Goal: Task Accomplishment & Management: Manage account settings

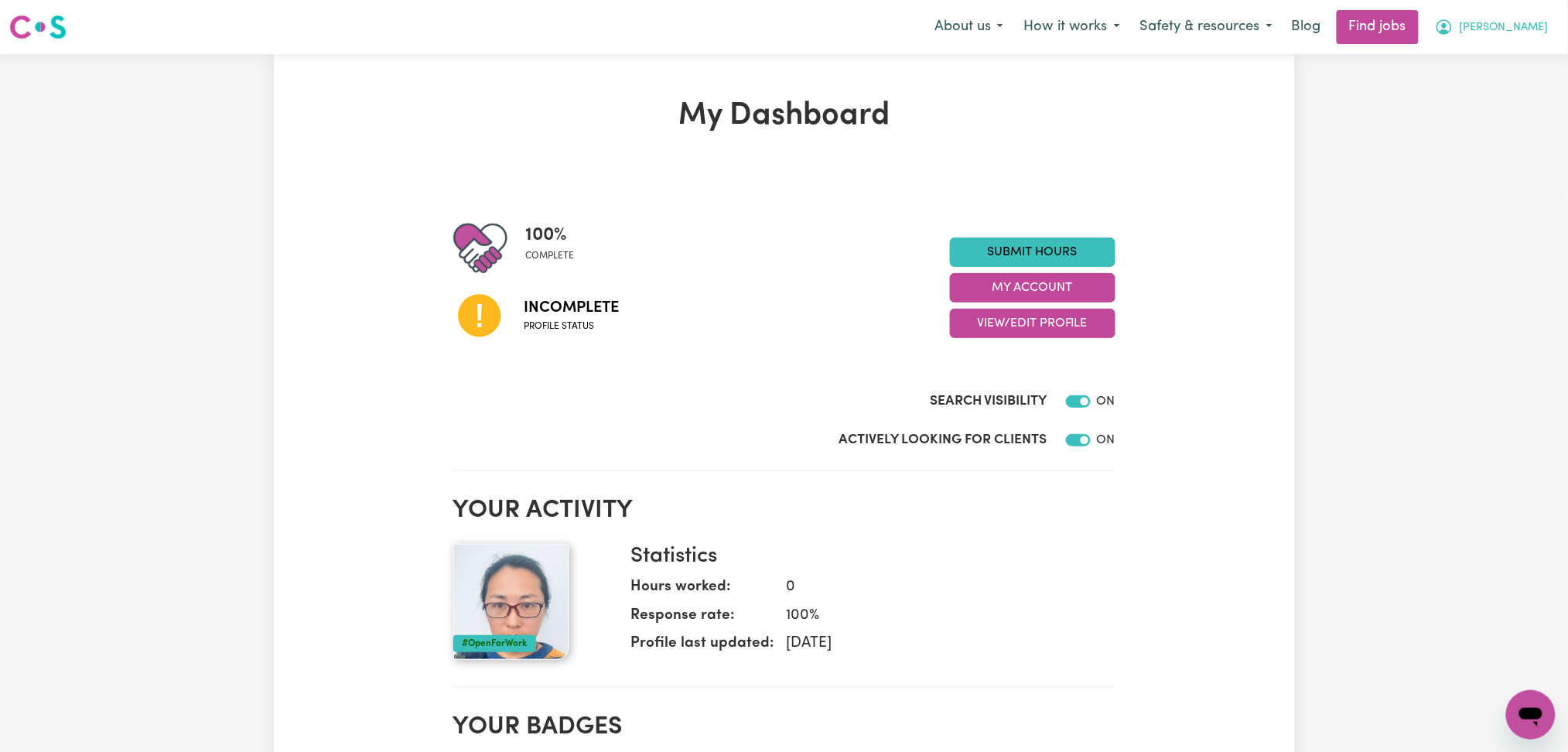
click at [1523, 26] on span "[PERSON_NAME]" at bounding box center [1503, 28] width 88 height 17
click at [1503, 113] on link "Logout" at bounding box center [1496, 118] width 123 height 29
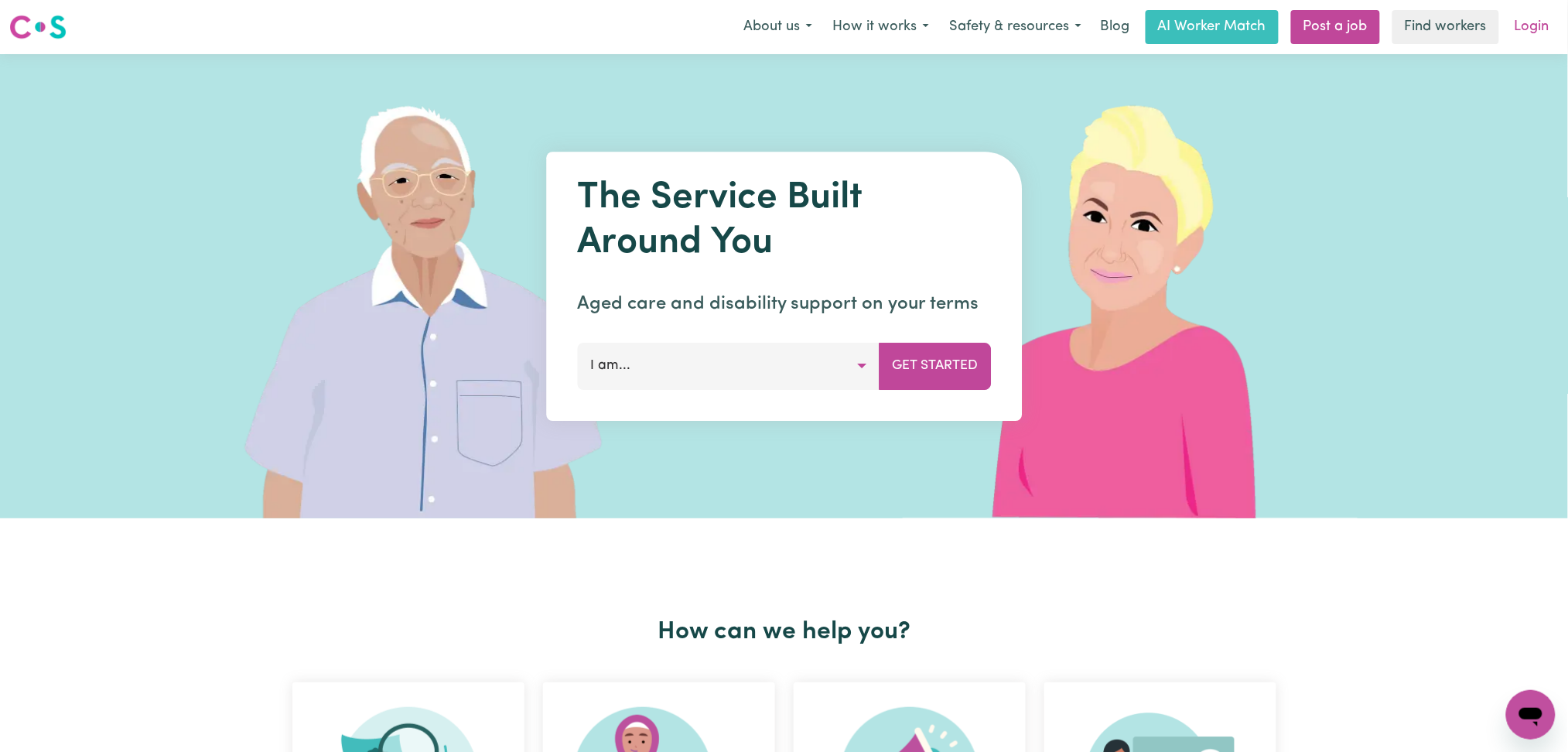
click at [1532, 31] on link "Login" at bounding box center [1532, 27] width 53 height 34
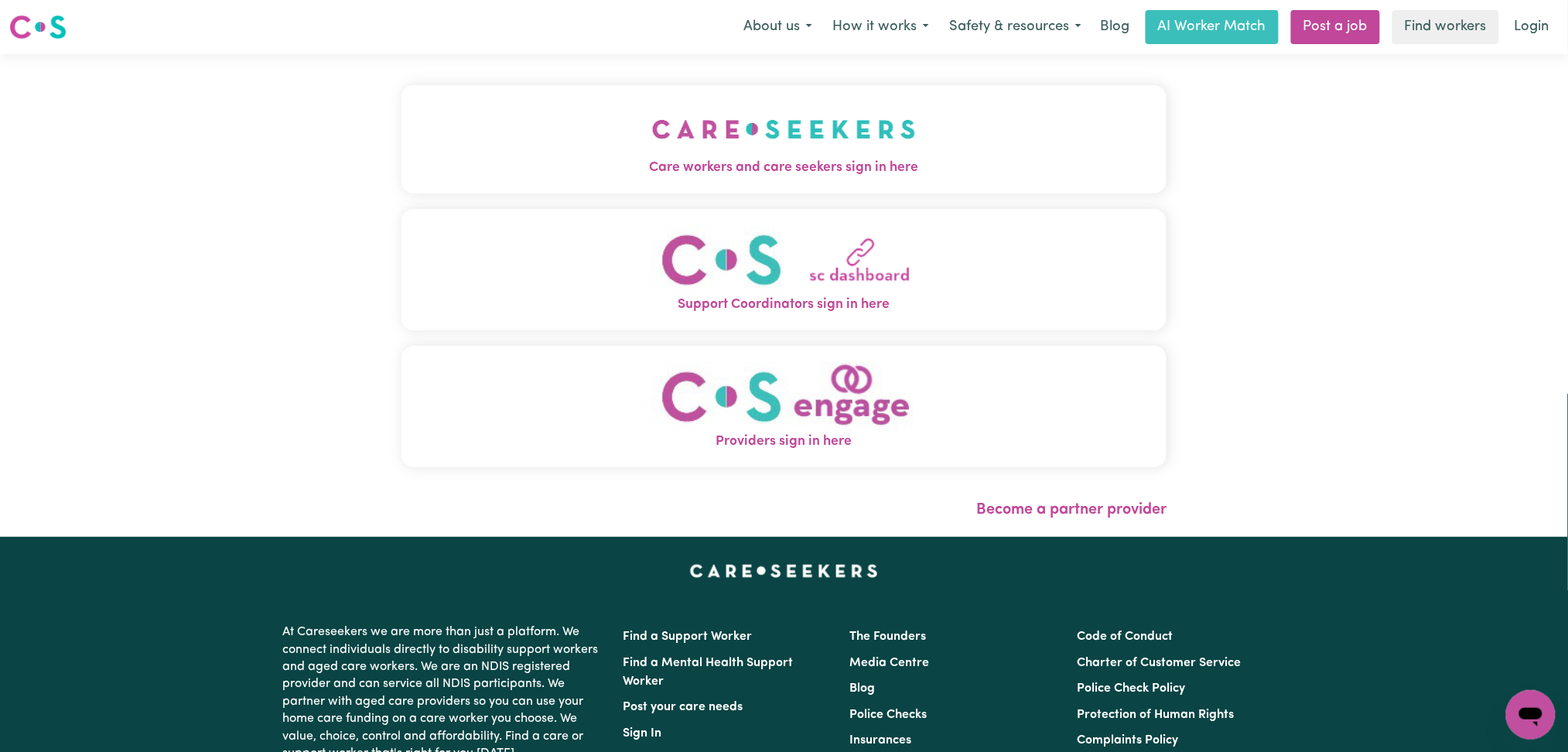
click at [659, 199] on div "Care workers and care seekers sign in here Support Coordinators sign in here Pr…" at bounding box center [784, 283] width 766 height 397
click at [626, 124] on button "Care workers and care seekers sign in here" at bounding box center [784, 138] width 766 height 108
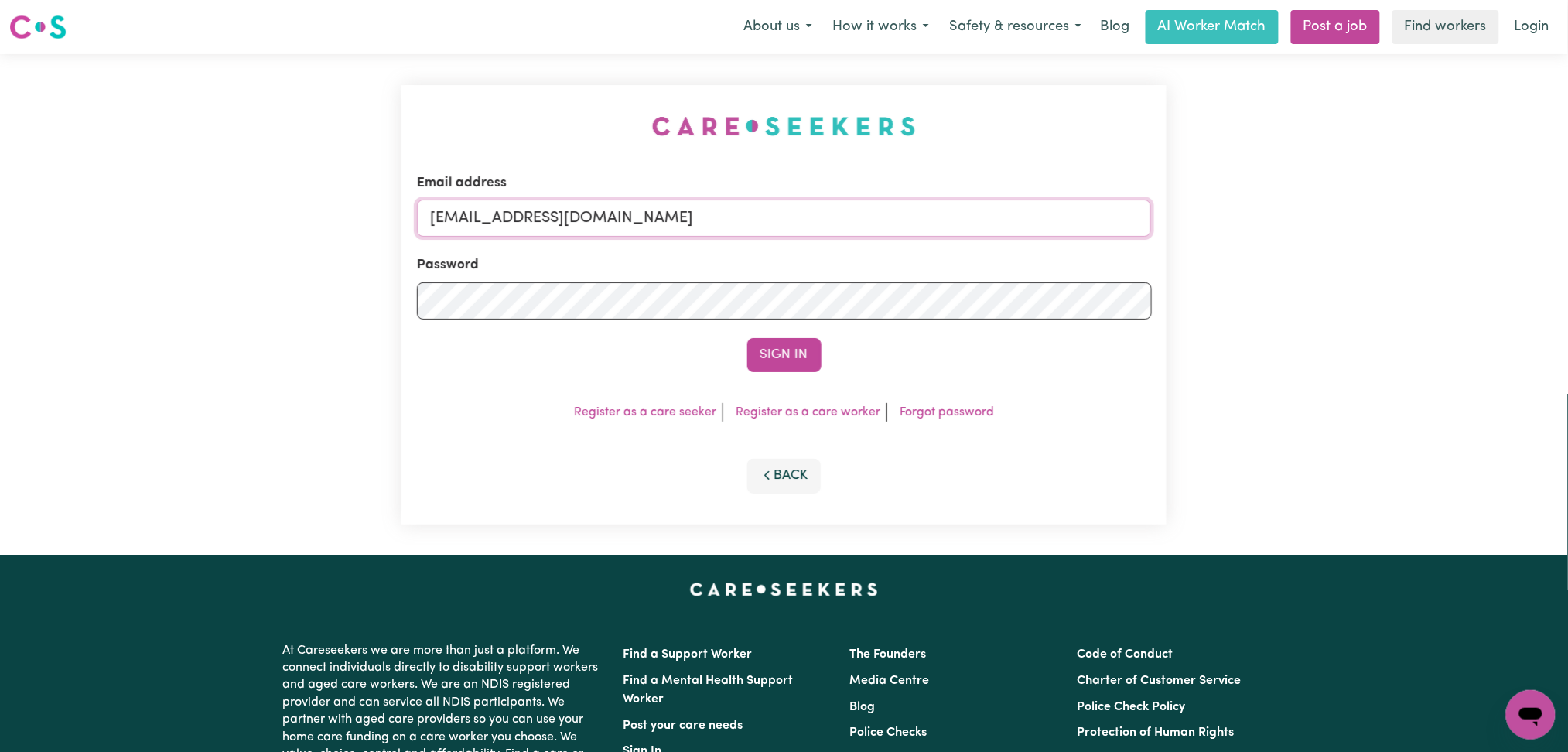
drag, startPoint x: 627, startPoint y: 216, endPoint x: 618, endPoint y: 215, distance: 9.1
click at [627, 216] on input "onboardingcs@careseekers.com.au" at bounding box center [784, 217] width 735 height 37
drag, startPoint x: 511, startPoint y: 209, endPoint x: 965, endPoint y: 209, distance: 454.0
click at [965, 209] on input "Superuser~jakedworkin@hotmail.com" at bounding box center [784, 217] width 735 height 37
type input "Superuser~xierong2021@outlook.com"
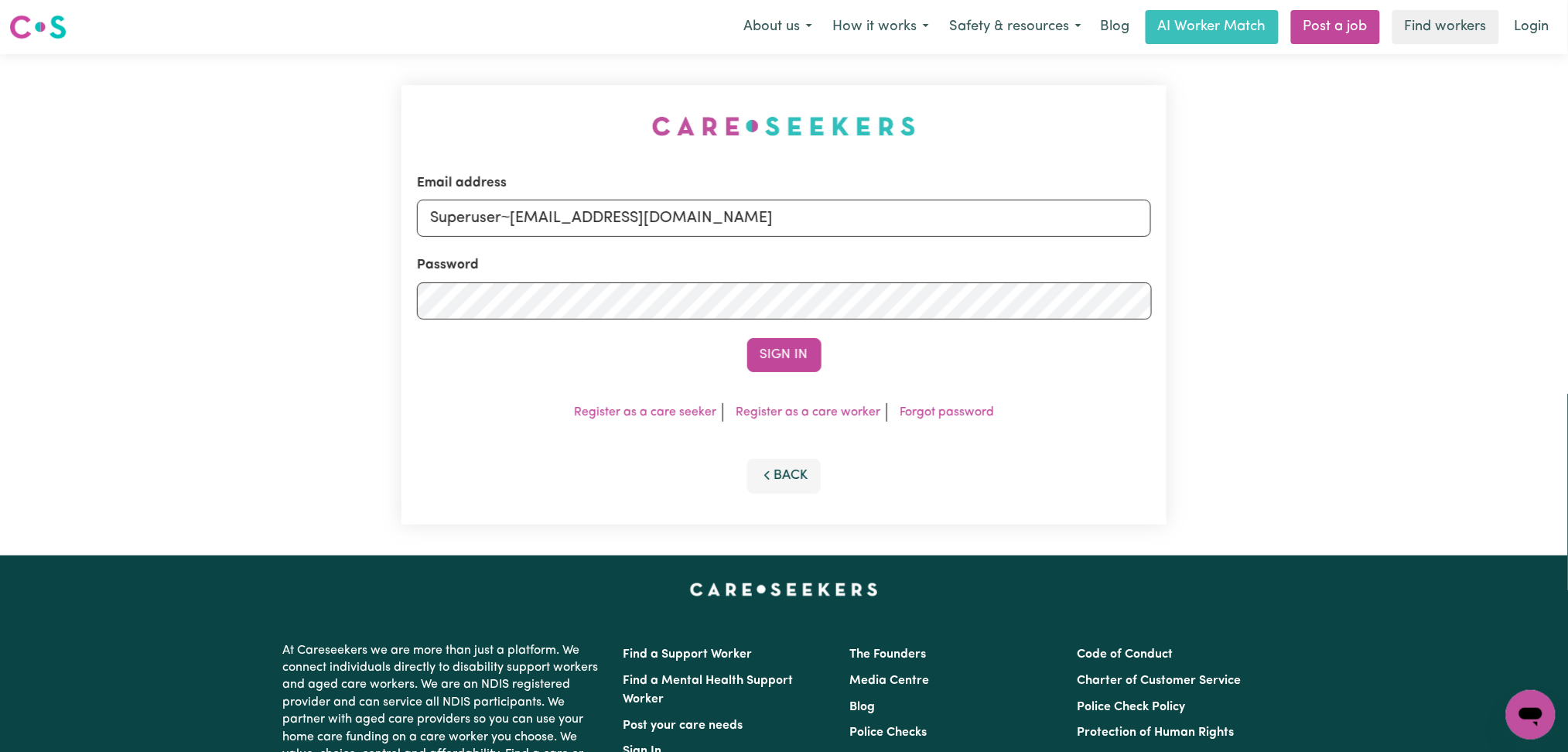
drag, startPoint x: 865, startPoint y: 336, endPoint x: 846, endPoint y: 345, distance: 21.0
click at [864, 337] on form "Email address Superuser~xierong2021@outlook.com Password Sign In" at bounding box center [784, 273] width 735 height 199
click at [788, 356] on button "Sign In" at bounding box center [784, 355] width 75 height 34
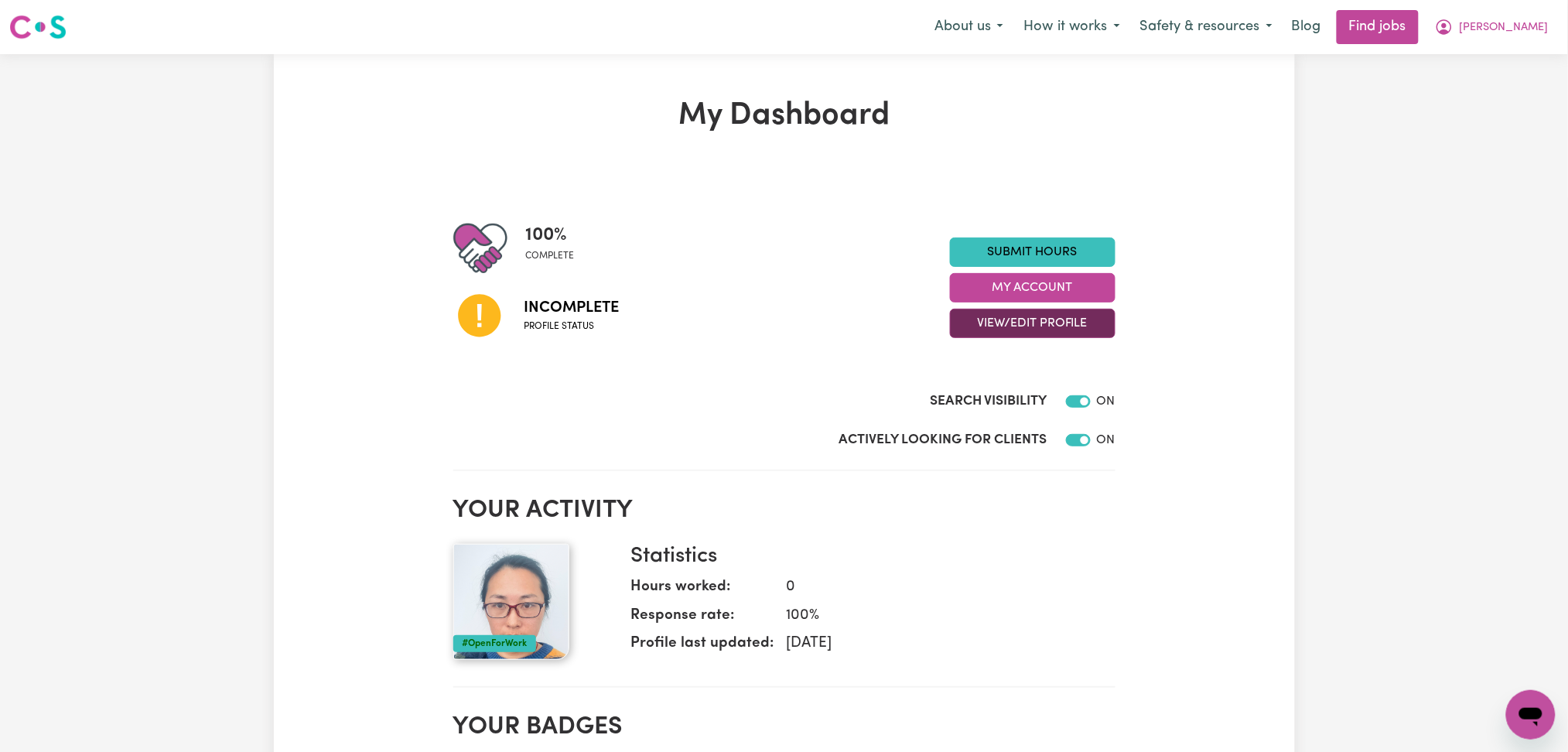
click at [999, 324] on button "View/Edit Profile" at bounding box center [1032, 323] width 166 height 29
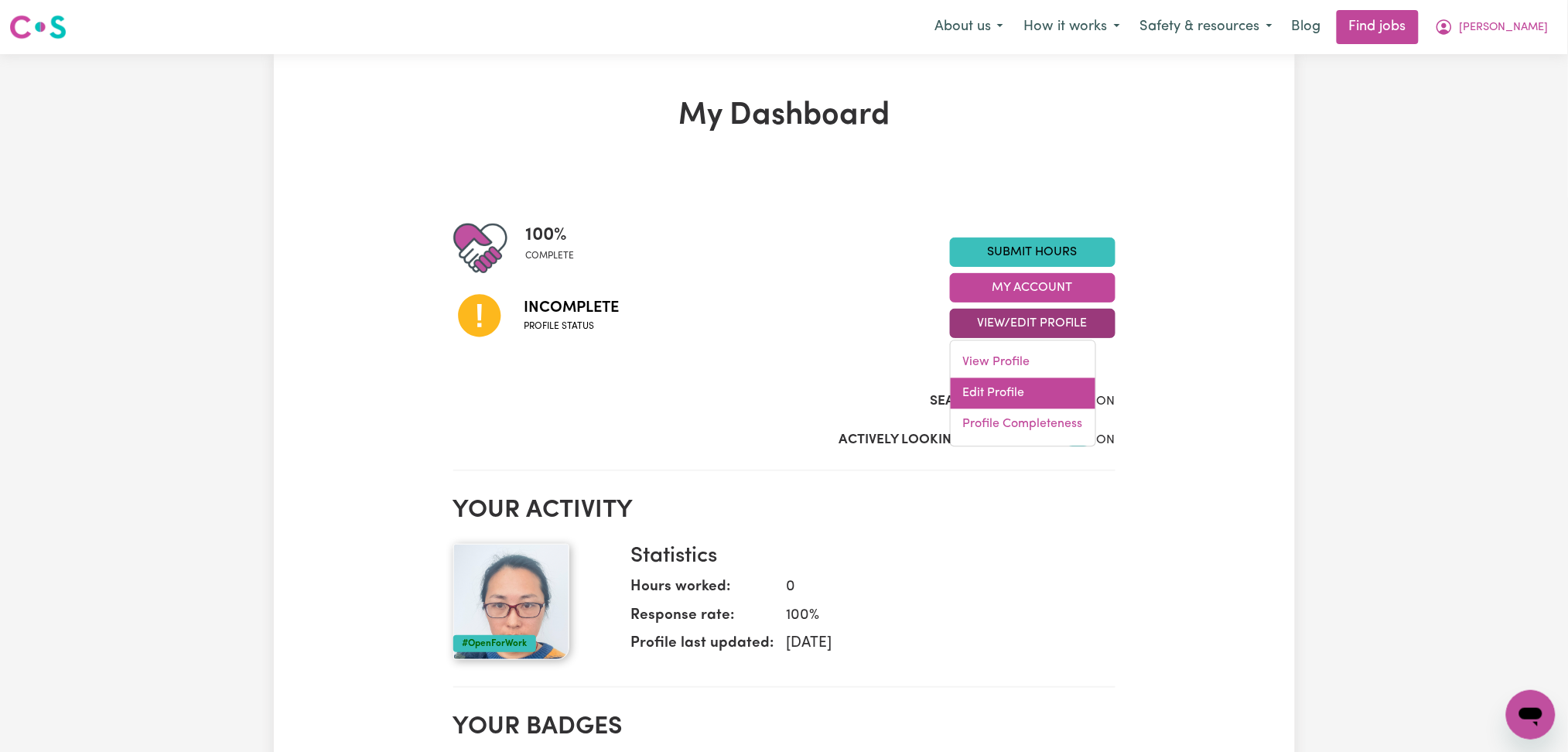
click at [984, 392] on link "Edit Profile" at bounding box center [1022, 394] width 145 height 31
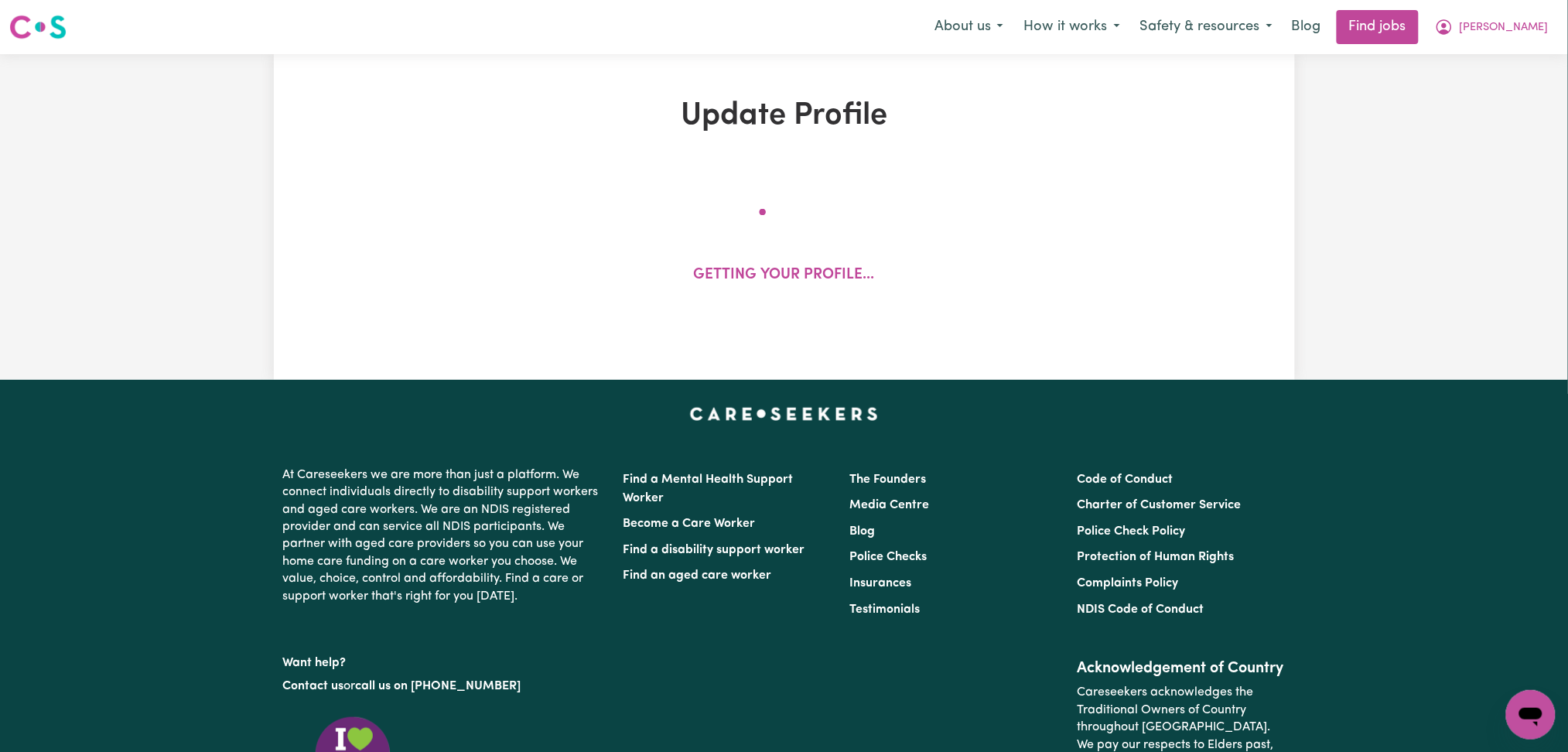
select select "female"
select select "Australian PR"
select select "Studying a healthcare related degree or qualification"
select select "45"
select select "56"
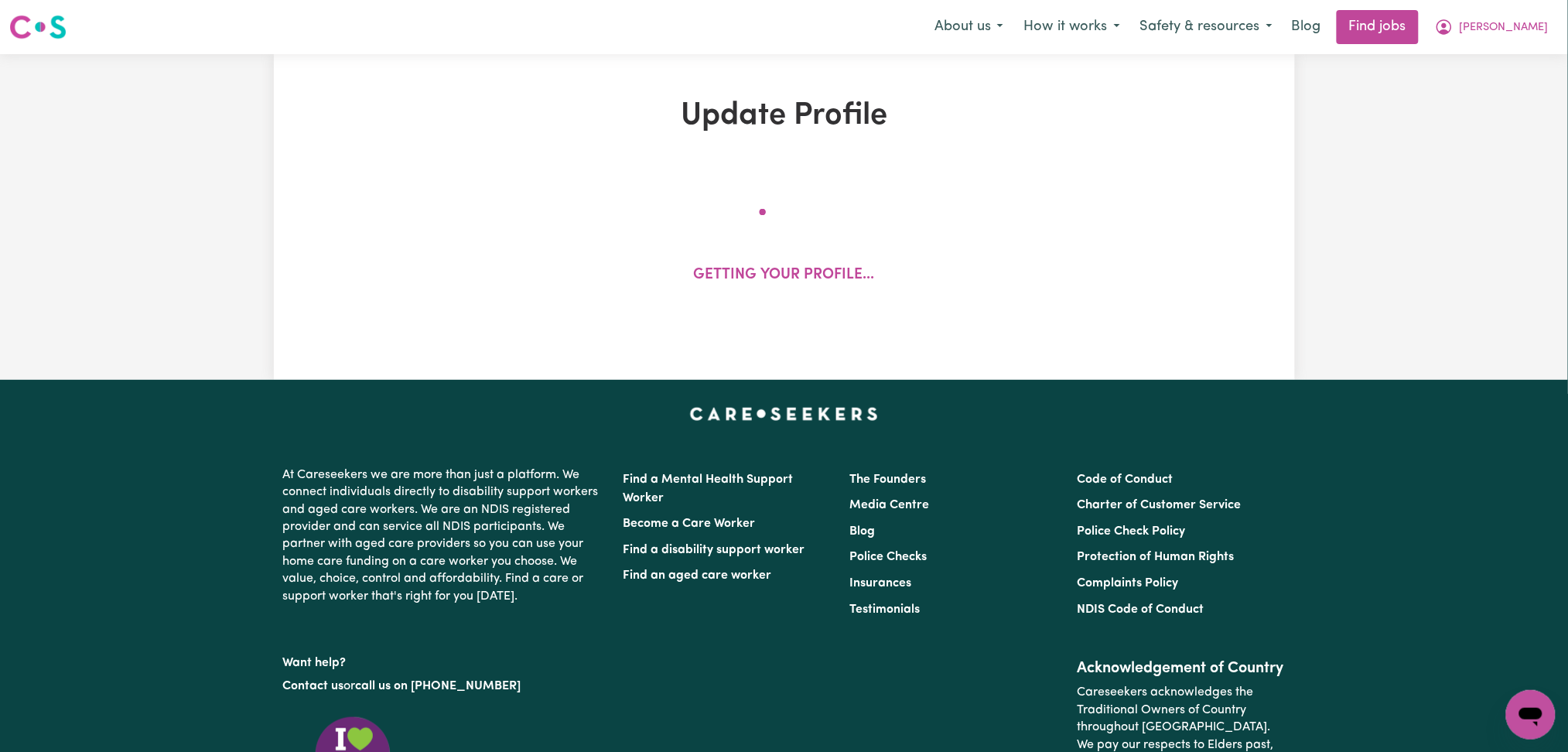
select select "70"
select select "90"
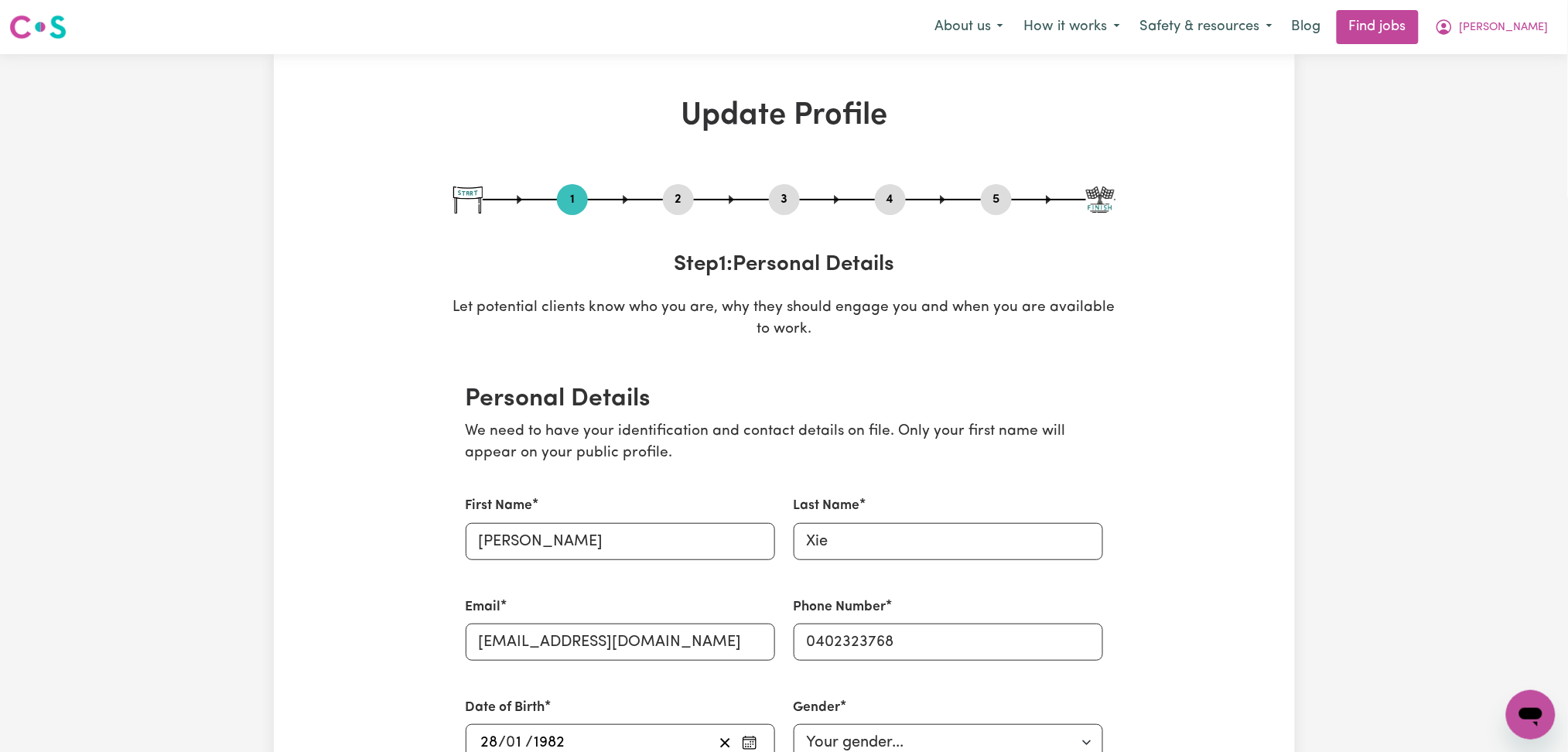
click at [900, 199] on button "4" at bounding box center [890, 200] width 31 height 20
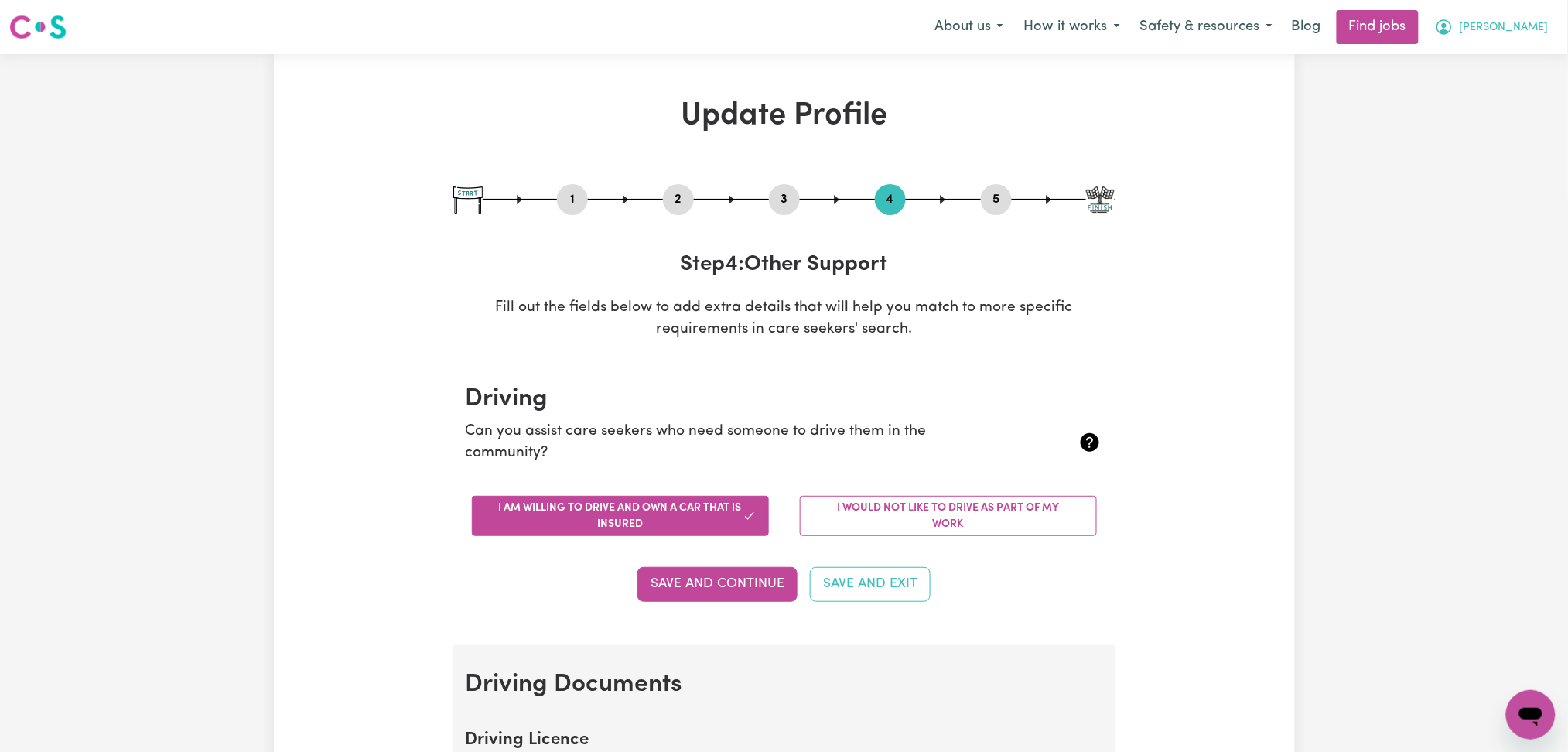
click at [1530, 41] on button "[PERSON_NAME]" at bounding box center [1491, 27] width 134 height 32
click at [1515, 76] on link "My Dashboard" at bounding box center [1496, 89] width 123 height 29
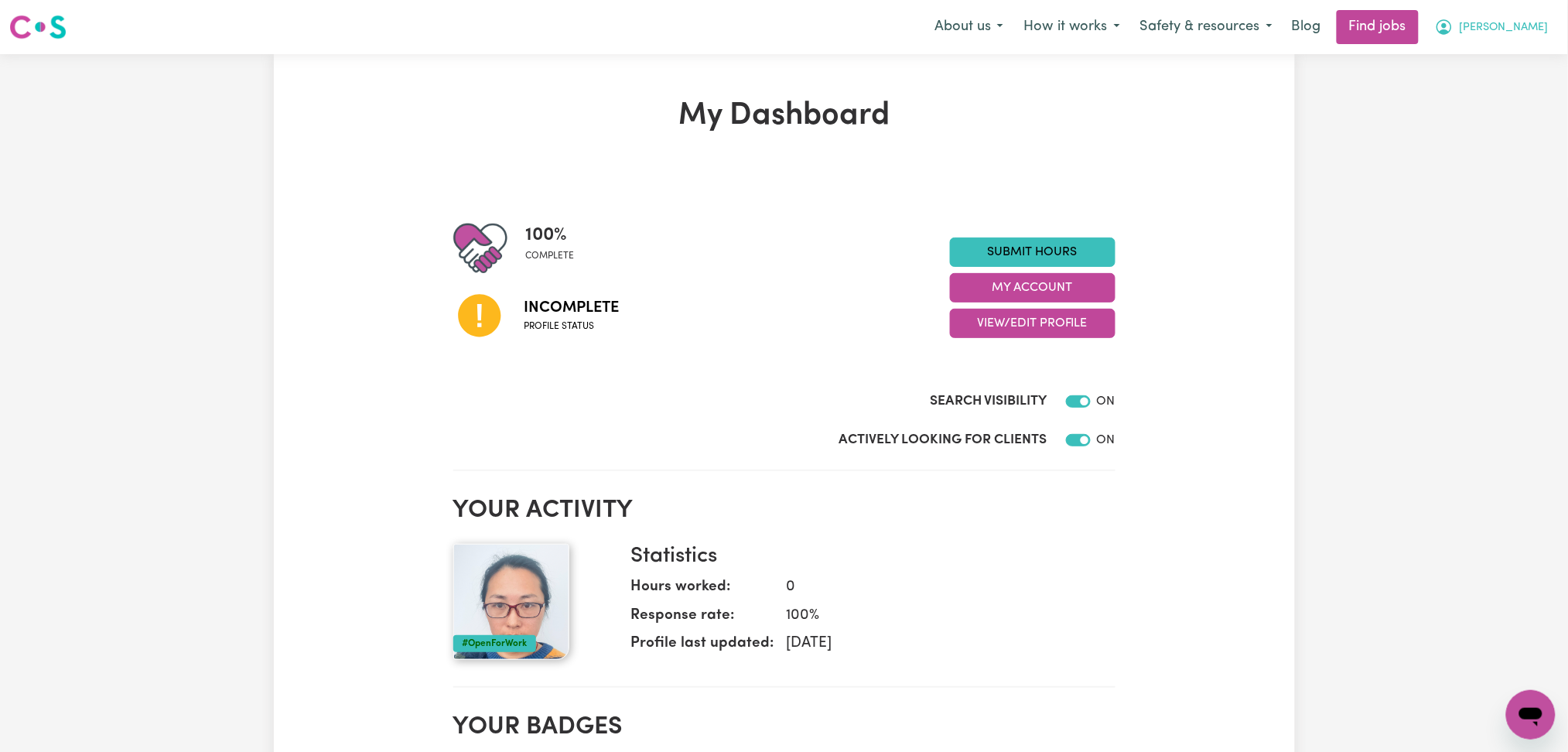
click at [1512, 38] on button "[PERSON_NAME]" at bounding box center [1491, 27] width 134 height 32
click at [1501, 123] on link "Logout" at bounding box center [1496, 118] width 123 height 29
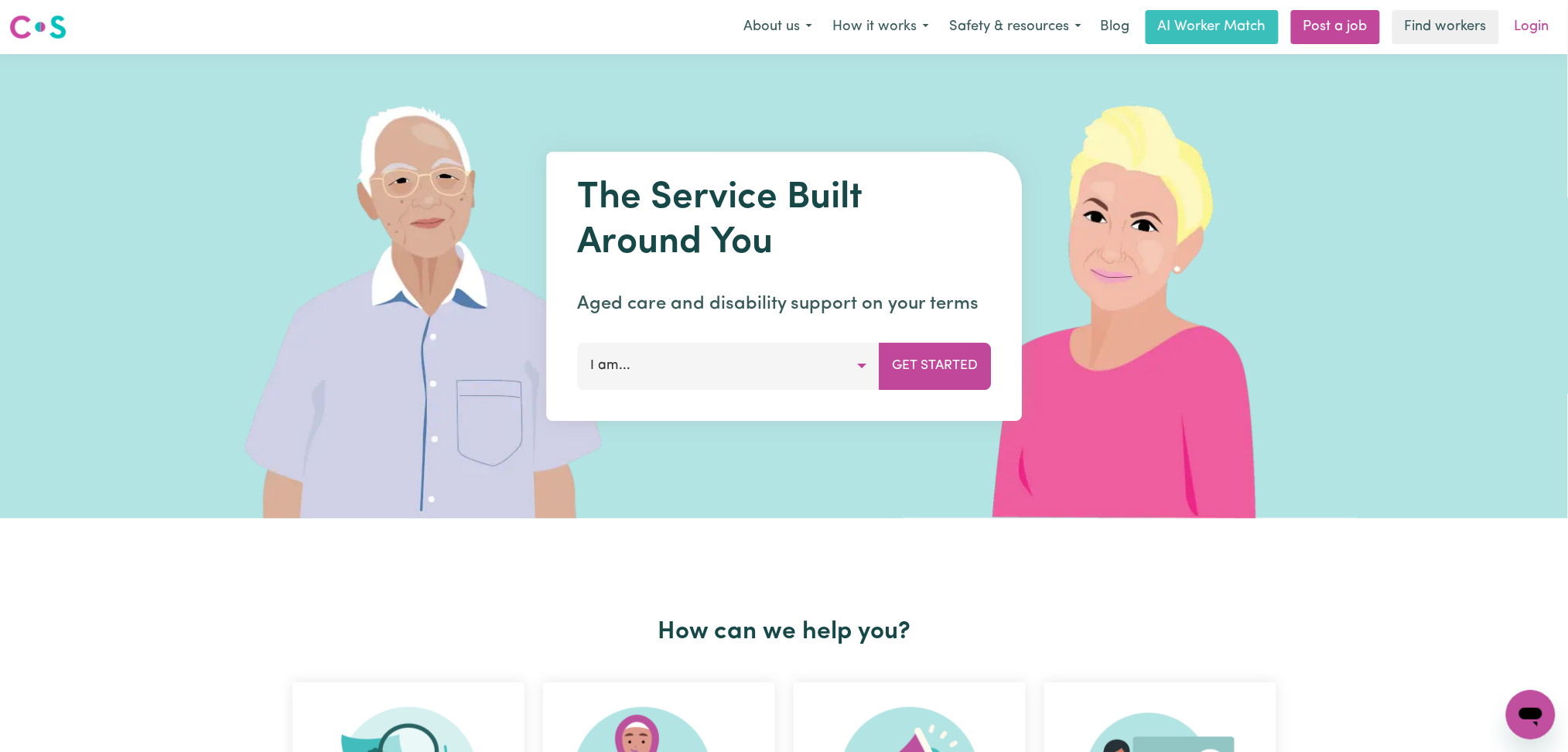
click at [1526, 36] on link "Login" at bounding box center [1532, 27] width 53 height 34
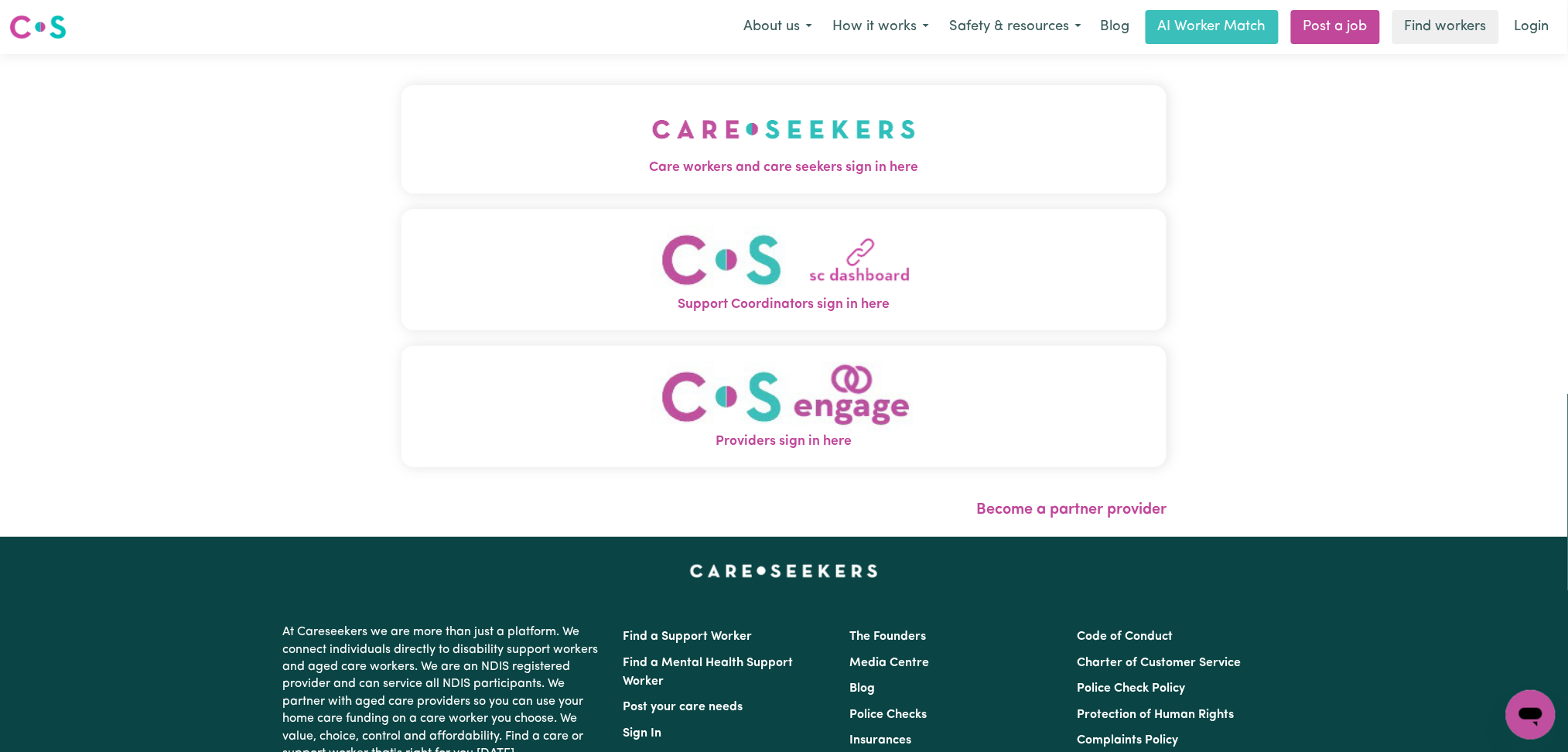
click at [649, 238] on button "Support Coordinators sign in here" at bounding box center [784, 270] width 766 height 122
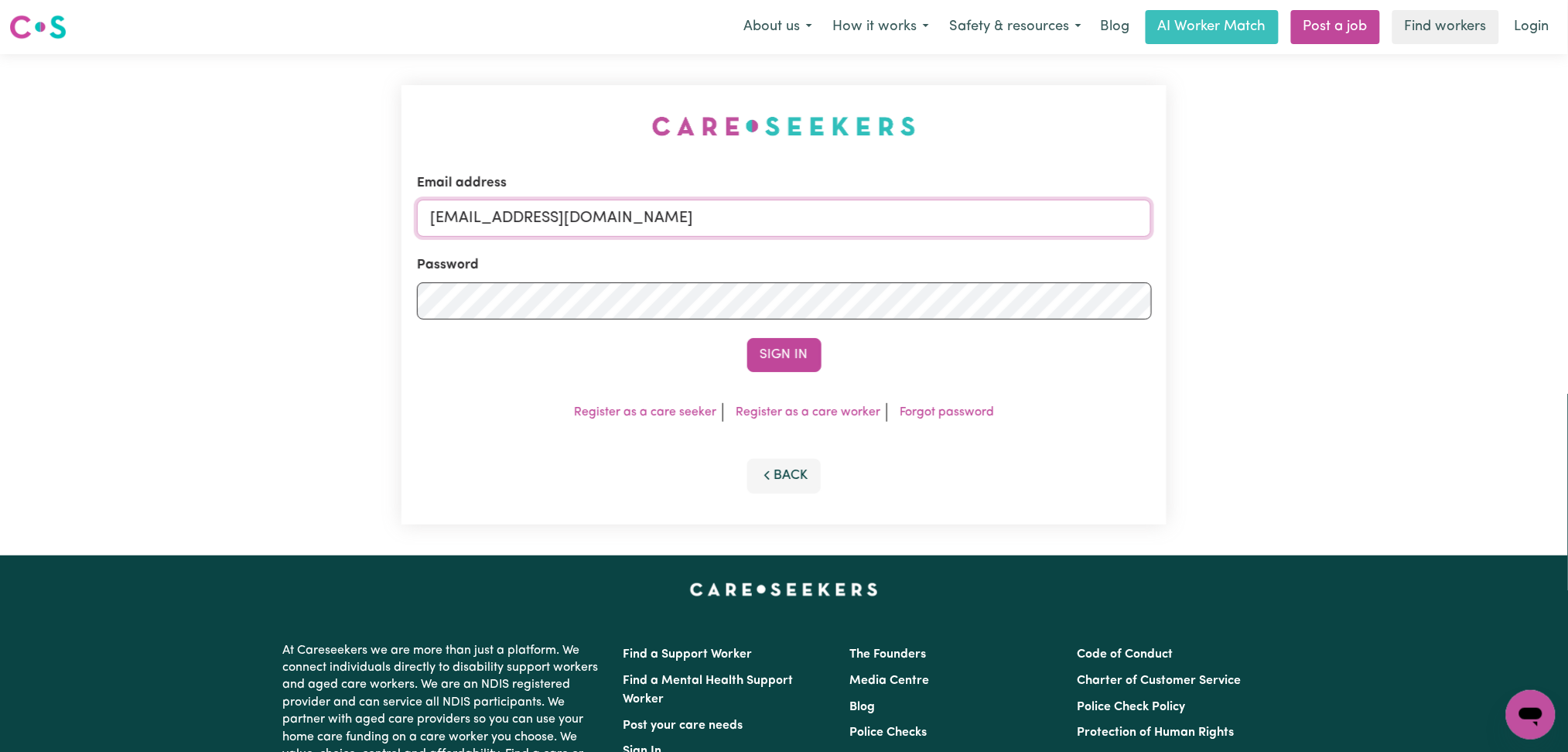
drag, startPoint x: 615, startPoint y: 206, endPoint x: 558, endPoint y: 238, distance: 65.4
click at [612, 210] on input "onboardingcs@careseekers.com.au" at bounding box center [784, 217] width 735 height 37
drag, startPoint x: 506, startPoint y: 205, endPoint x: 931, endPoint y: 201, distance: 425.0
click at [931, 201] on input "Superuser~jakedworkin@hotmail.com" at bounding box center [784, 217] width 735 height 37
type input "Superuser~todd.t1999@hotmail.com"
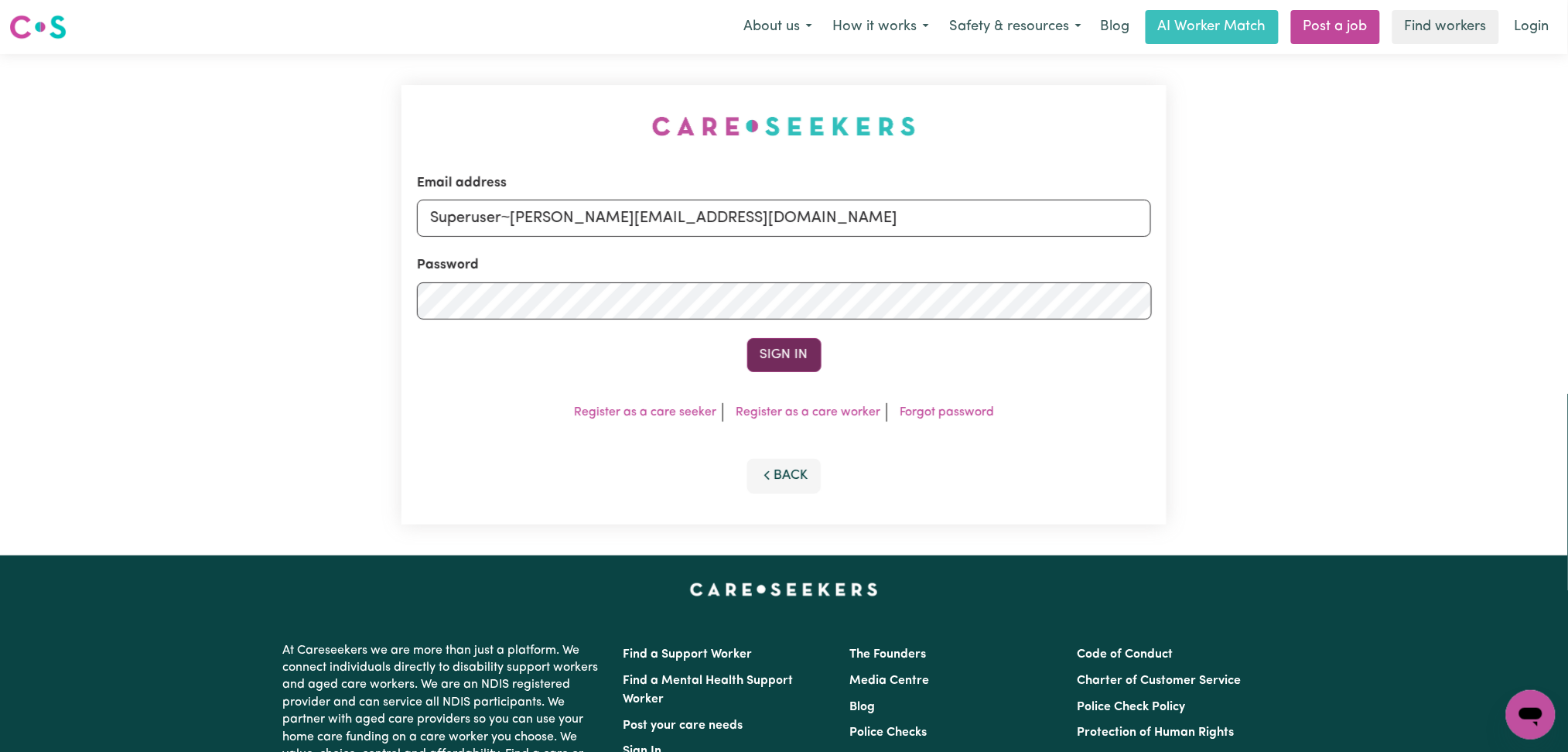
click at [762, 347] on button "Sign In" at bounding box center [784, 355] width 75 height 34
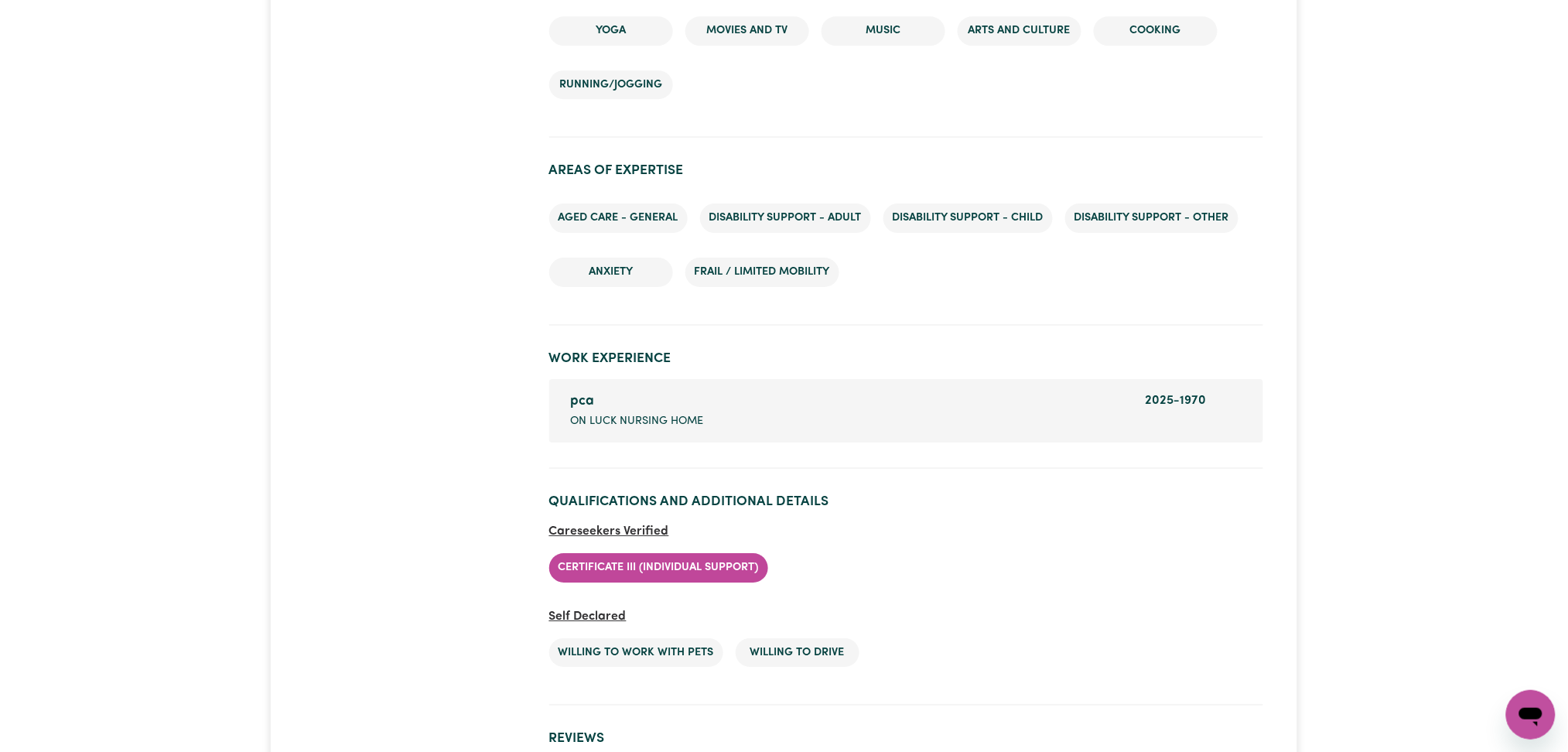
scroll to position [1693, 0]
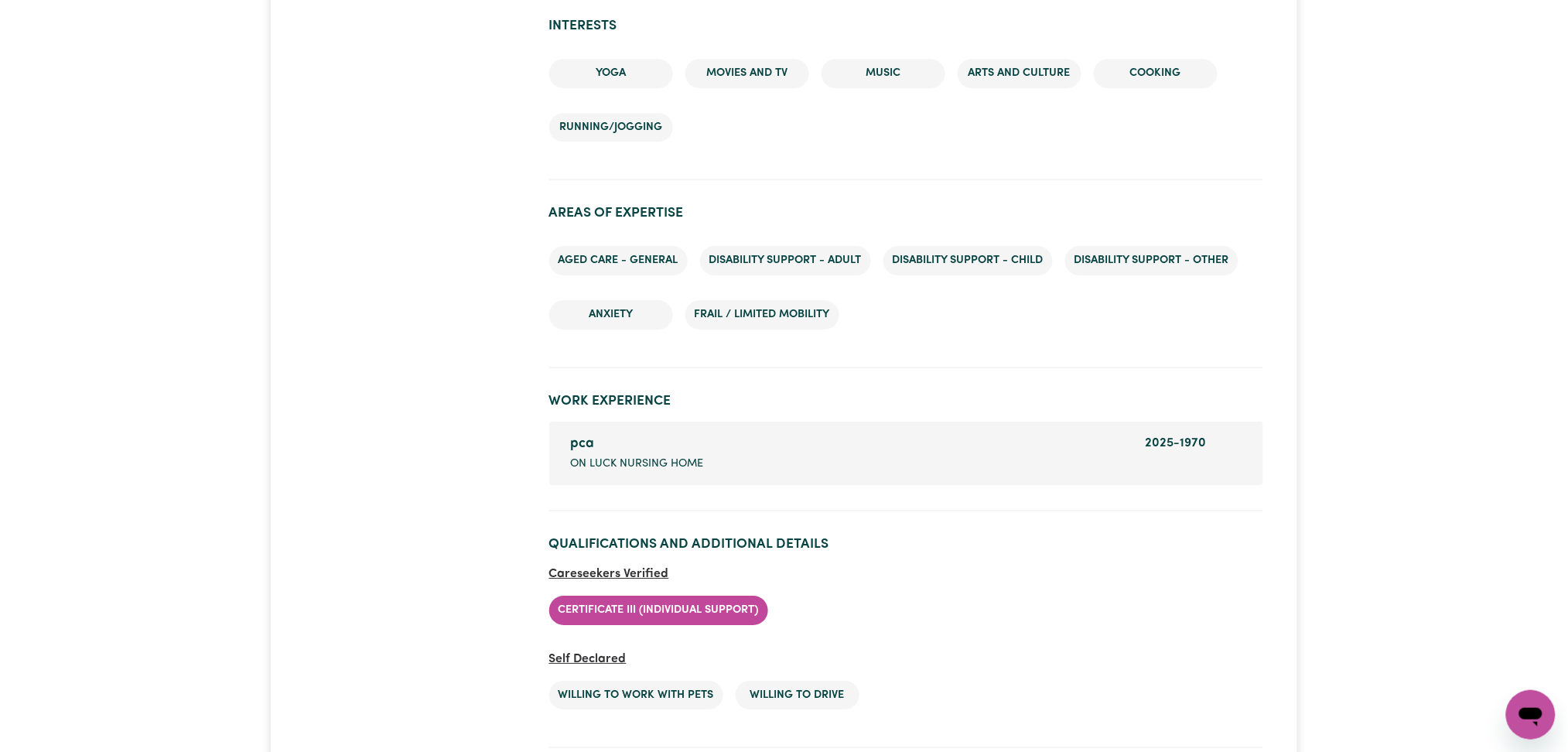
drag, startPoint x: 1581, startPoint y: 42, endPoint x: 1583, endPoint y: 406, distance: 364.0
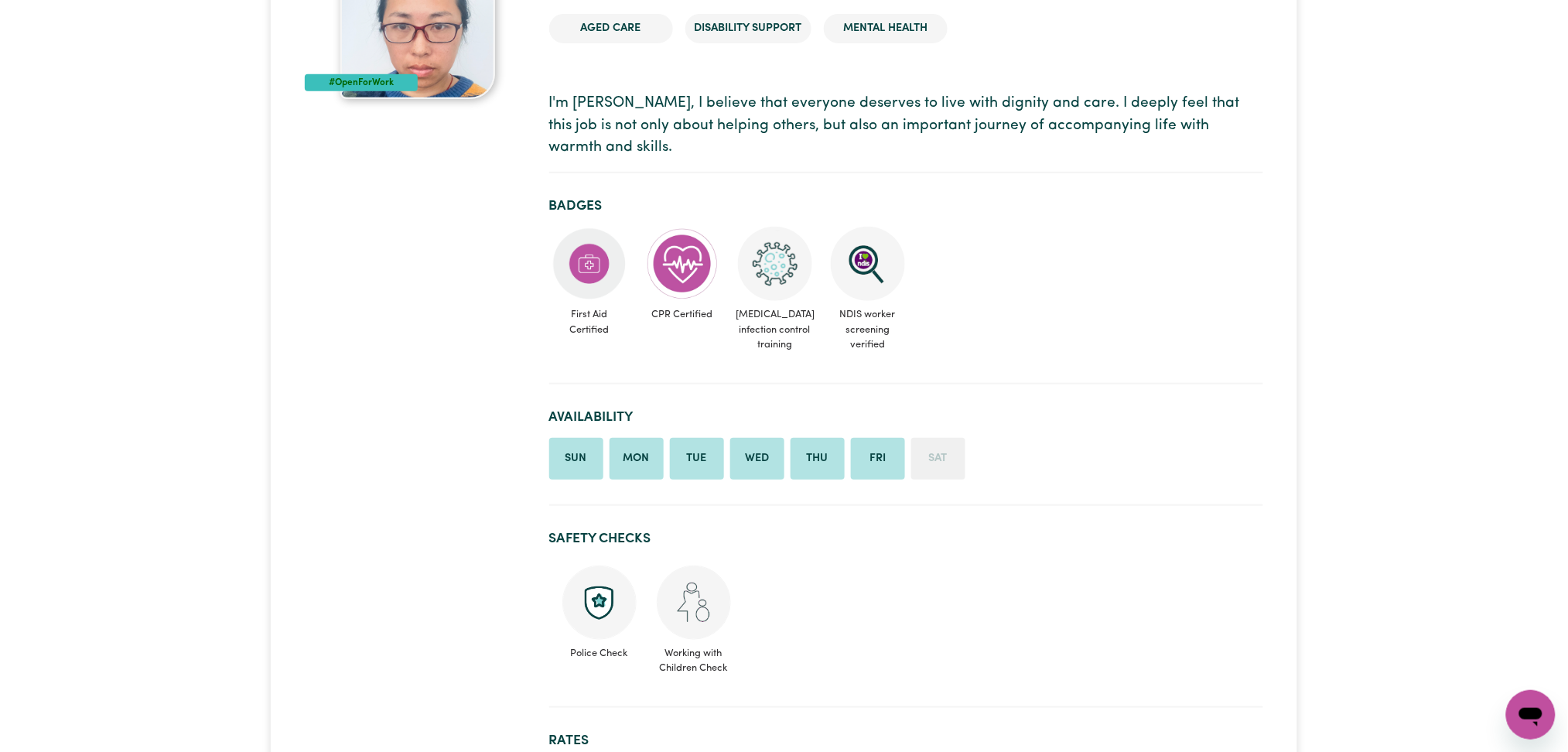
scroll to position [0, 0]
